Goal: Book appointment/travel/reservation

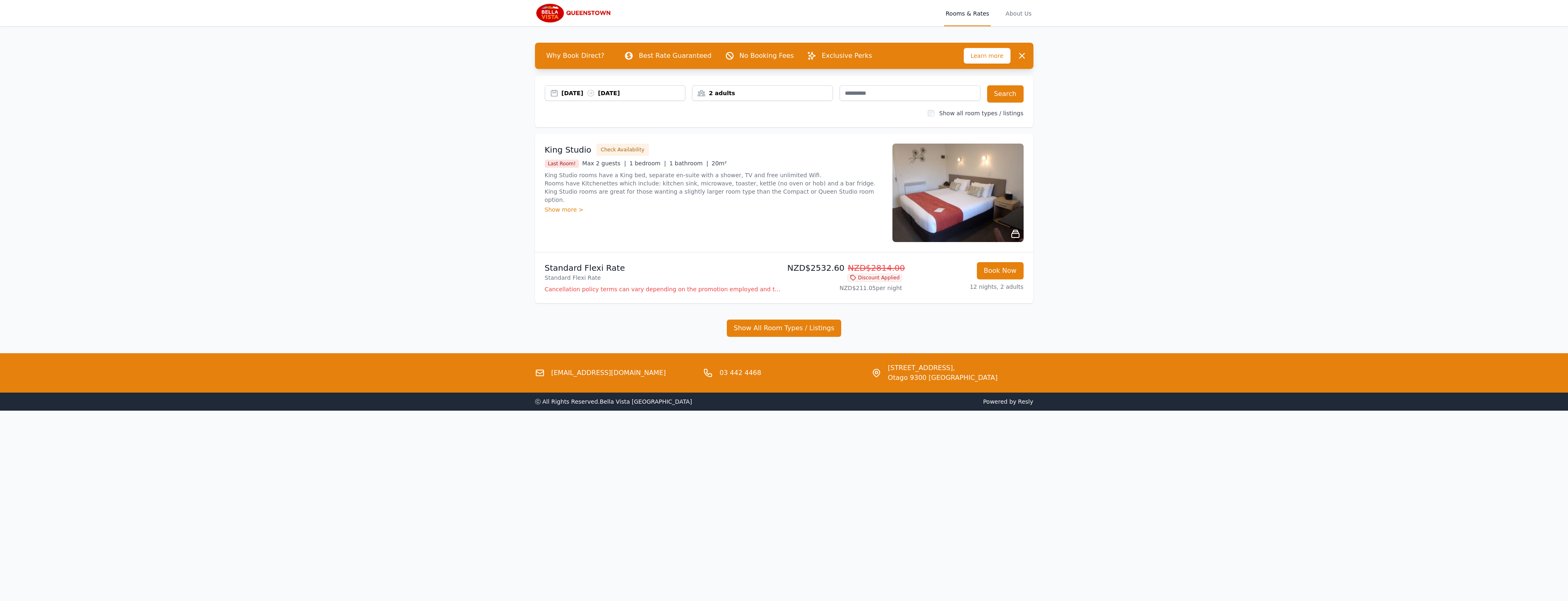
click at [1002, 196] on img at bounding box center [958, 192] width 131 height 98
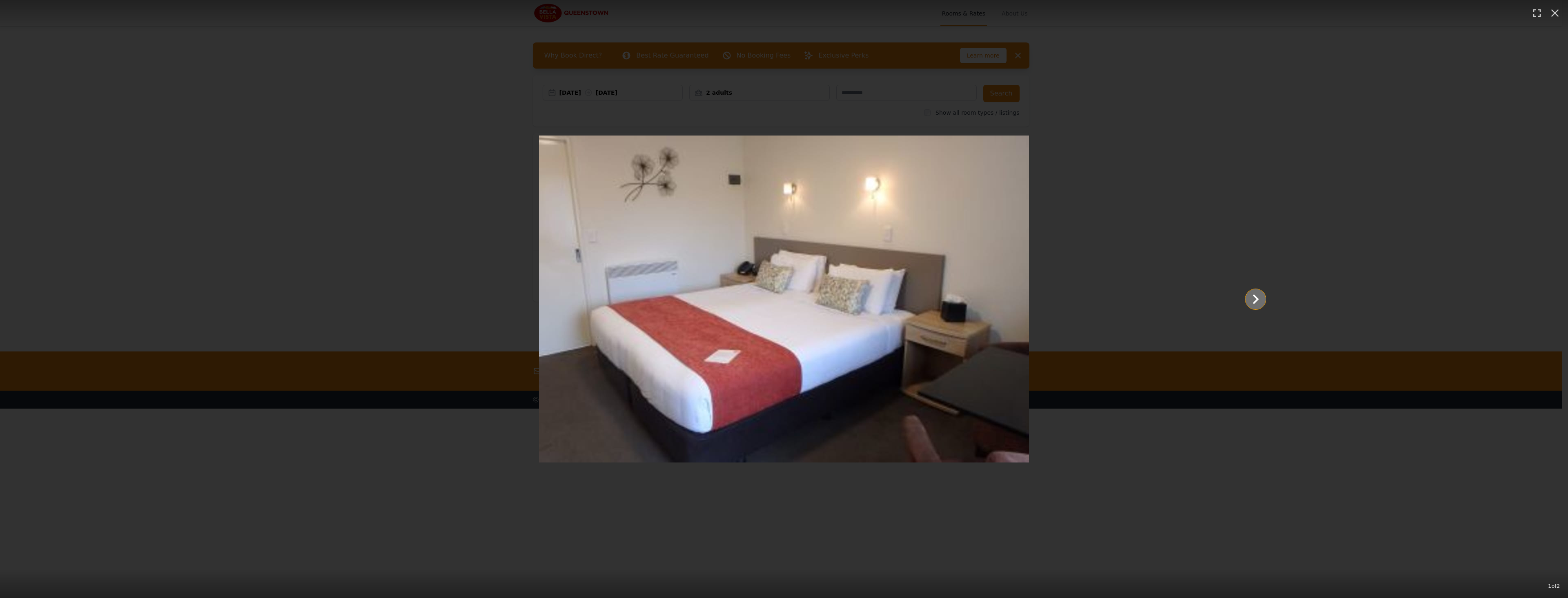
click at [1259, 298] on icon "Show slide 2 of 2" at bounding box center [1255, 299] width 20 height 20
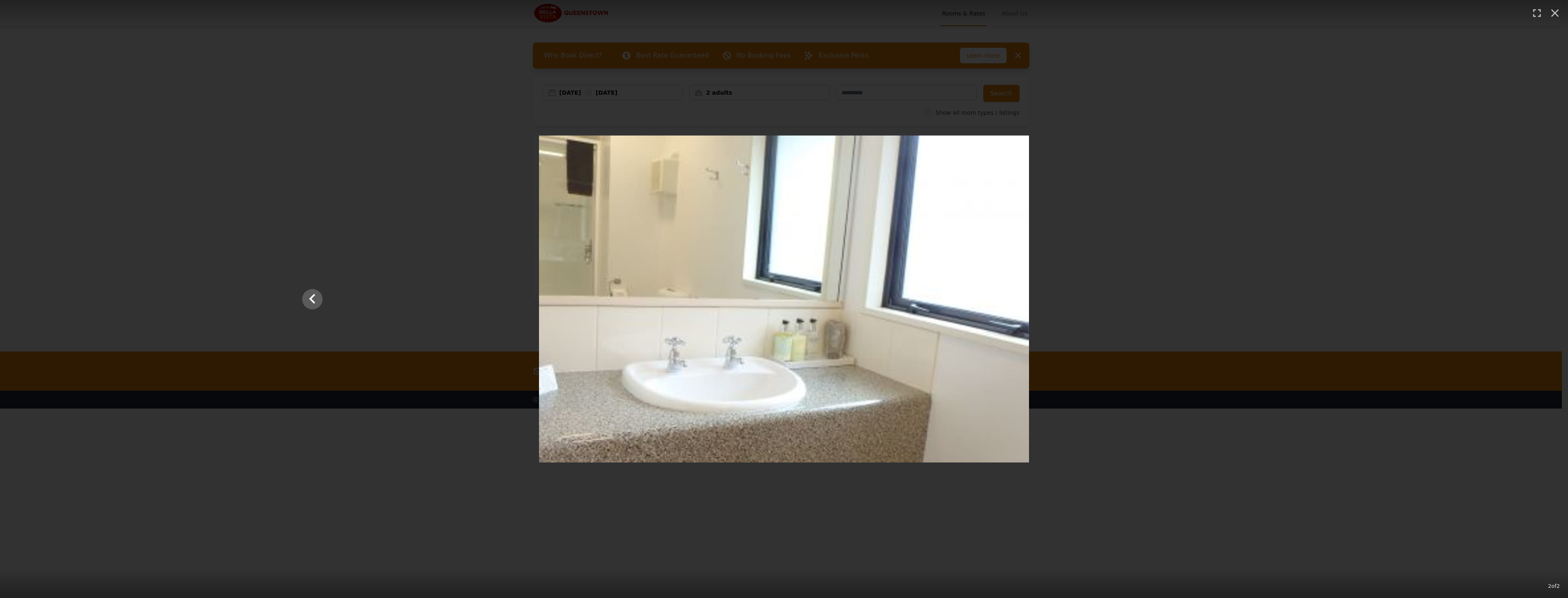
click at [1261, 302] on div at bounding box center [783, 298] width 980 height 327
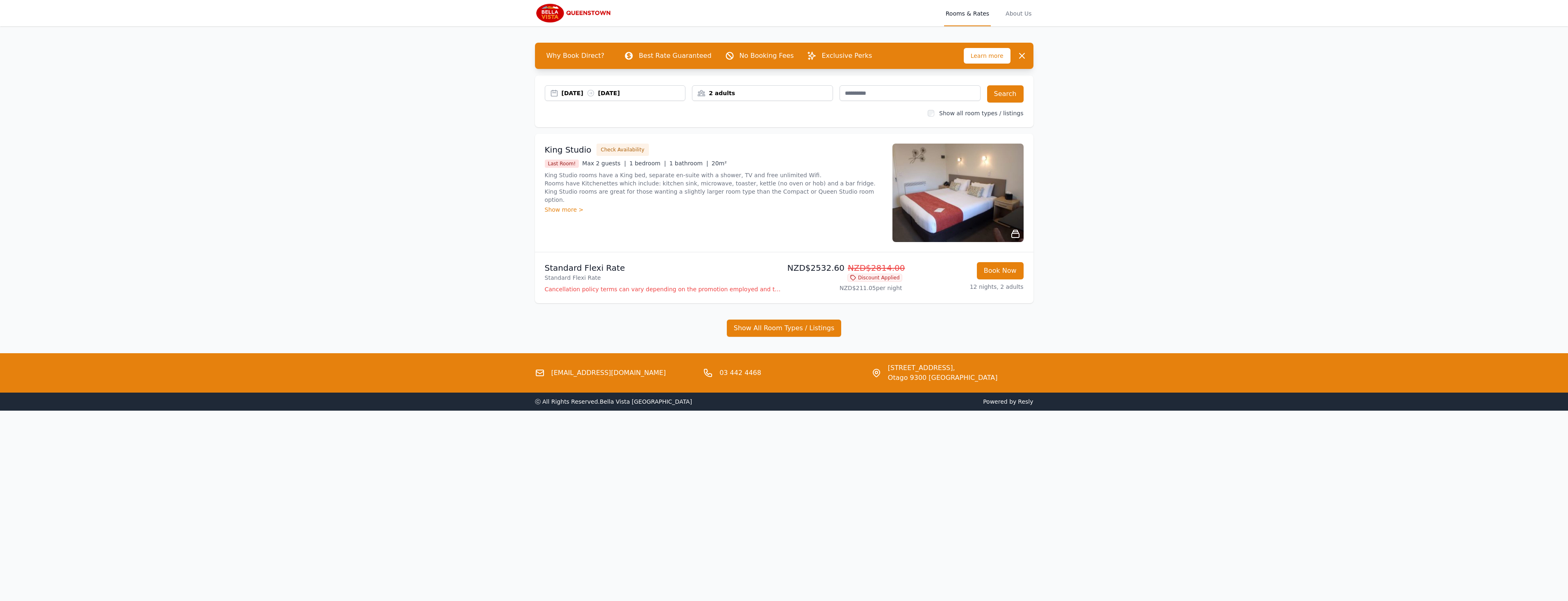
click at [1203, 216] on div "Open main menu Rooms & Rates About Us Why Book Direct? Best Rate Guaranteed No …" at bounding box center [784, 300] width 1568 height 601
click at [973, 215] on img at bounding box center [958, 192] width 131 height 98
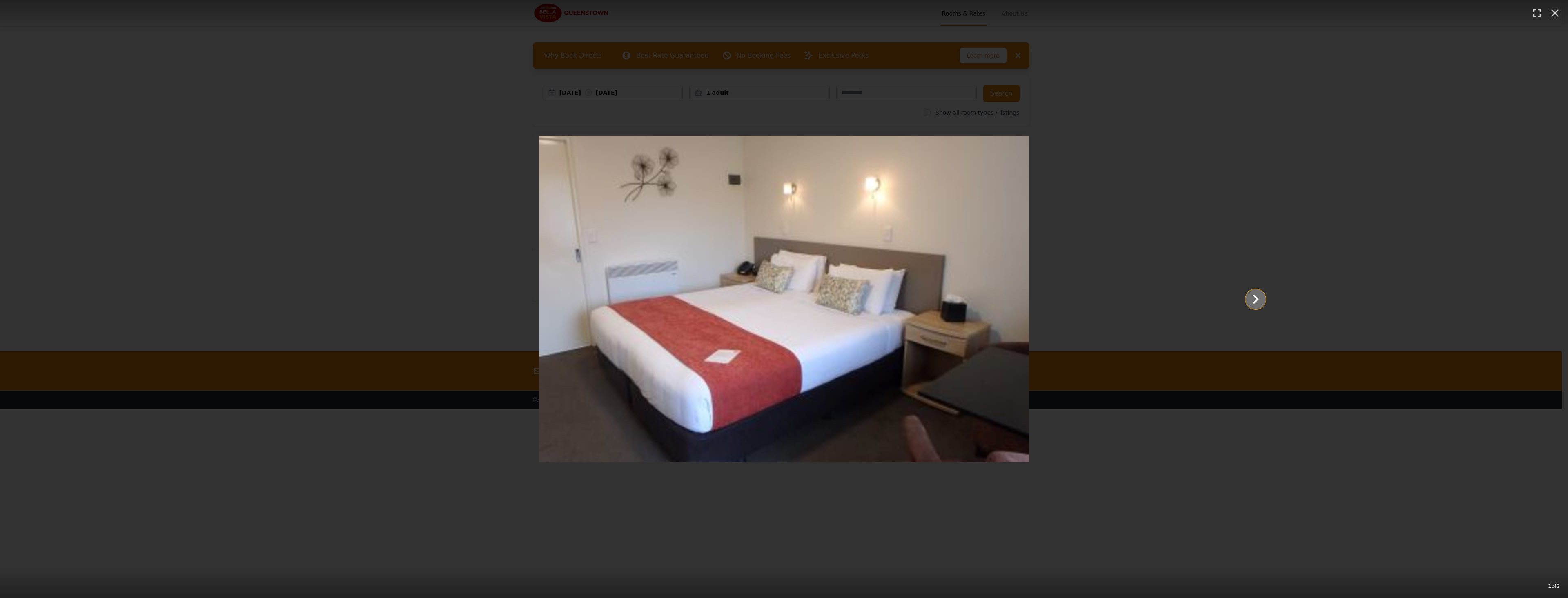
click at [1259, 304] on icon "Show slide 2 of 2" at bounding box center [1255, 299] width 20 height 20
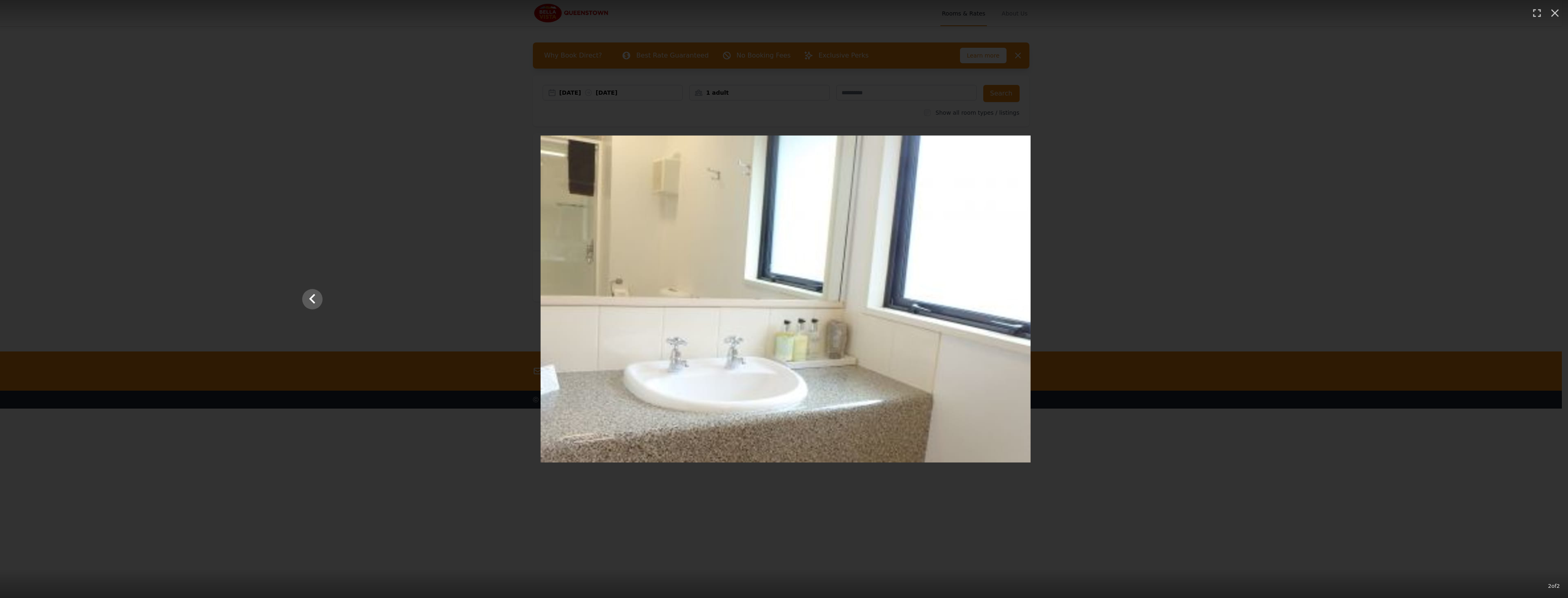
click at [1259, 304] on div at bounding box center [785, 298] width 980 height 327
